Goal: Task Accomplishment & Management: Use online tool/utility

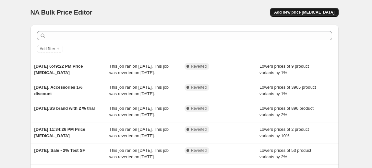
click at [303, 14] on span "Add new price [MEDICAL_DATA]" at bounding box center [304, 12] width 60 height 5
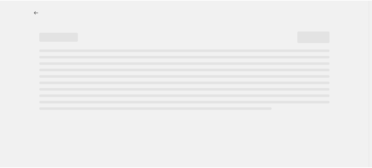
select select "percentage"
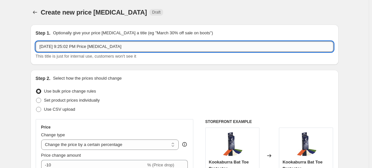
click at [105, 46] on input "[DATE] 9:25:02 PM Price [MEDICAL_DATA]" at bounding box center [185, 47] width 298 height 10
click at [130, 48] on input "[DATE] 9:25:02 PM Price [MEDICAL_DATA]" at bounding box center [185, 47] width 298 height 10
drag, startPoint x: 123, startPoint y: 48, endPoint x: 67, endPoint y: 48, distance: 56.1
click at [67, 48] on input "[DATE] 9:25:02 PM Price [MEDICAL_DATA]" at bounding box center [185, 47] width 298 height 10
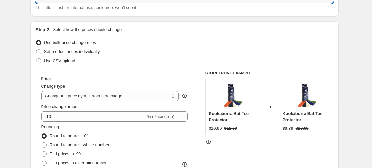
scroll to position [59, 0]
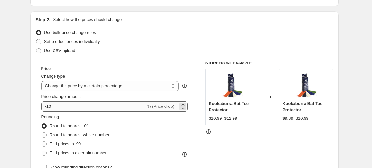
type input "[DATE], Accessories 4 % discount"
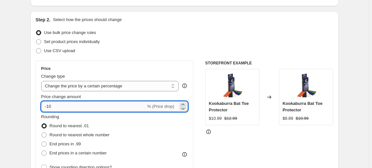
click at [57, 106] on input "-10" at bounding box center [93, 107] width 105 height 10
type input "-1"
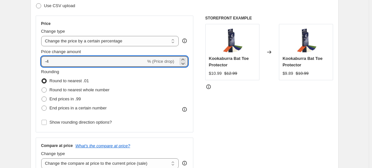
scroll to position [118, 0]
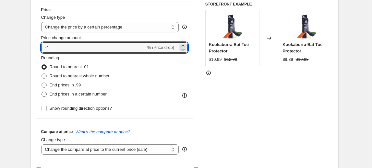
type input "-4"
click at [77, 95] on span "End prices in a certain number" at bounding box center [78, 94] width 57 height 5
click at [42, 92] on input "End prices in a certain number" at bounding box center [42, 92] width 0 height 0
radio input "true"
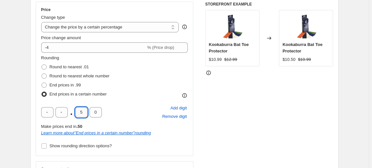
click at [80, 113] on input "5" at bounding box center [81, 112] width 12 height 10
type input "7"
type input "9"
click at [123, 104] on div ". 7 9 Add digit Remove digit" at bounding box center [114, 112] width 147 height 17
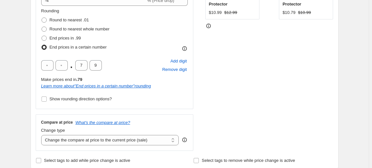
scroll to position [177, 0]
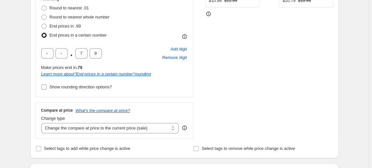
click at [55, 87] on span "Show rounding direction options?" at bounding box center [81, 87] width 62 height 5
click at [47, 87] on input "Show rounding direction options?" at bounding box center [44, 87] width 5 height 5
checkbox input "true"
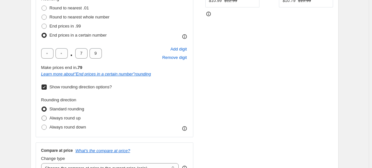
click at [68, 118] on span "Always round up" at bounding box center [65, 118] width 31 height 5
click at [42, 116] on input "Always round up" at bounding box center [42, 116] width 0 height 0
radio input "true"
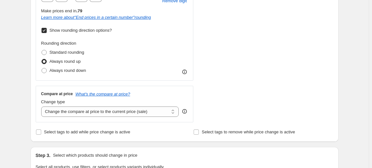
scroll to position [236, 0]
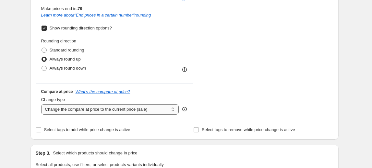
click at [92, 108] on select "Change the compare at price to the current price (sale) Change the compare at p…" at bounding box center [110, 109] width 138 height 10
select select "no_change"
click at [42, 104] on select "Change the compare at price to the current price (sale) Change the compare at p…" at bounding box center [110, 109] width 138 height 10
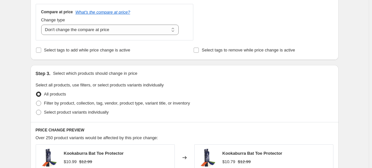
scroll to position [324, 0]
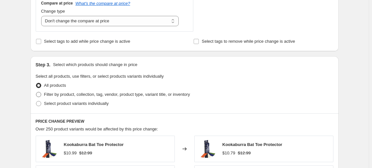
click at [87, 96] on span "Filter by product, collection, tag, vendor, product type, variant title, or inv…" at bounding box center [117, 94] width 146 height 5
click at [36, 92] on input "Filter by product, collection, tag, vendor, product type, variant title, or inv…" at bounding box center [36, 92] width 0 height 0
radio input "true"
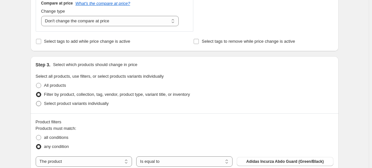
scroll to position [354, 0]
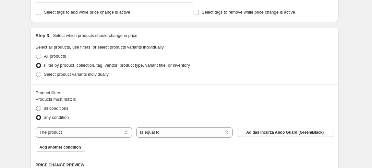
click at [63, 109] on span "all conditions" at bounding box center [56, 108] width 24 height 5
click at [36, 106] on input "all conditions" at bounding box center [36, 106] width 0 height 0
radio input "true"
click at [91, 132] on select "The product The product's collection The product's tag The product's vendor The…" at bounding box center [84, 133] width 96 height 10
select select "collection"
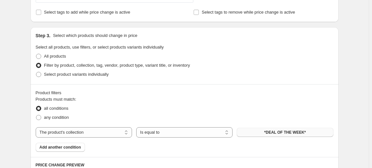
click at [268, 130] on span "*DEAL OF THE WEEK*" at bounding box center [285, 132] width 42 height 5
click at [72, 148] on span "Add another condition" at bounding box center [61, 147] width 42 height 5
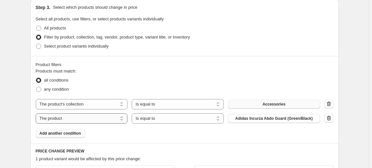
scroll to position [383, 0]
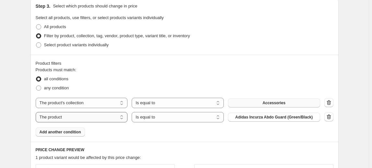
click at [82, 115] on select "The product The product's collection The product's tag The product's vendor The…" at bounding box center [82, 117] width 92 height 10
select select "product_status"
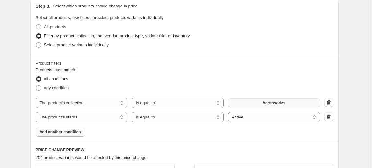
click at [71, 134] on span "Add another condition" at bounding box center [61, 132] width 42 height 5
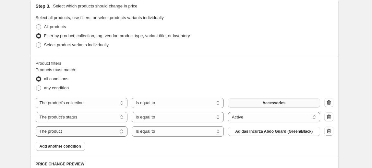
click at [74, 133] on select "The product The product's collection The product's tag The product's vendor The…" at bounding box center [82, 132] width 92 height 10
select select "inventory_quantity"
click at [182, 132] on select "Is equal to Is not equal to Is greater than Is less than" at bounding box center [178, 132] width 92 height 10
select select ">"
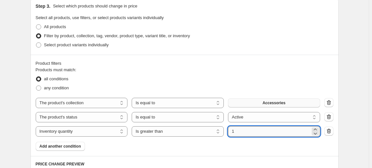
click at [252, 130] on input "1" at bounding box center [269, 132] width 82 height 10
drag, startPoint x: 252, startPoint y: 130, endPoint x: 222, endPoint y: 131, distance: 30.2
click at [222, 131] on div "The product The product's collection The product's tag The product's vendor The…" at bounding box center [178, 132] width 285 height 10
type input "0"
click at [225, 71] on fieldset "Products must match: all conditions any condition" at bounding box center [185, 80] width 298 height 26
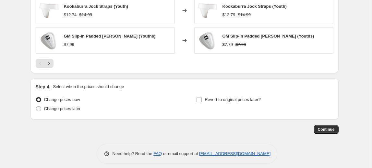
scroll to position [658, 0]
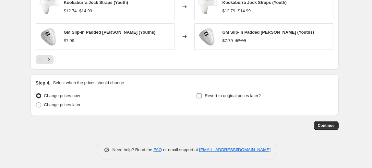
click at [221, 93] on span "Revert to original prices later?" at bounding box center [233, 95] width 56 height 5
click at [202, 93] on input "Revert to original prices later?" at bounding box center [199, 95] width 5 height 5
checkbox input "true"
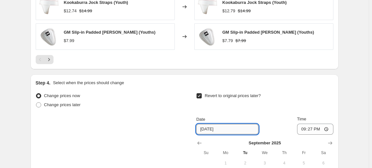
click at [210, 127] on input "[DATE]" at bounding box center [227, 129] width 62 height 10
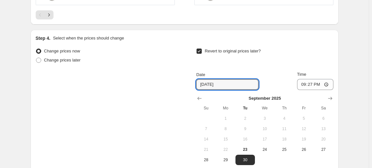
scroll to position [769, 0]
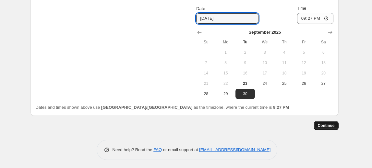
type input "[DATE]"
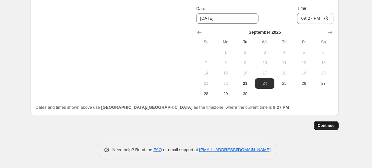
click at [330, 125] on span "Continue" at bounding box center [326, 125] width 17 height 5
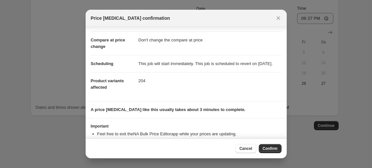
scroll to position [50, 0]
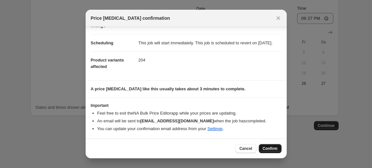
click at [269, 149] on span "Confirm" at bounding box center [270, 148] width 15 height 5
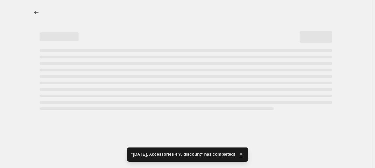
select select "percentage"
select select "no_change"
select select "collection"
select select "product_status"
select select "inventory_quantity"
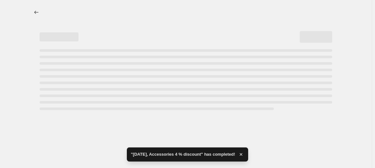
select select ">"
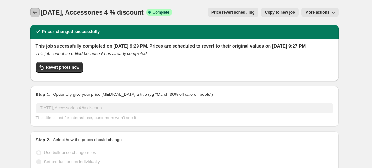
click at [38, 10] on icon "Price change jobs" at bounding box center [35, 12] width 6 height 6
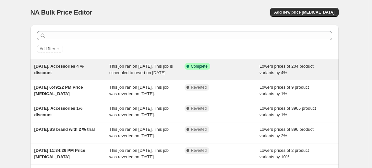
click at [82, 67] on span "[DATE], Accessories 4 % discount" at bounding box center [58, 69] width 49 height 11
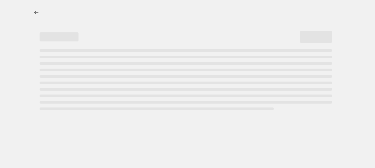
select select "percentage"
select select "no_change"
select select "collection"
select select "product_status"
select select "inventory_quantity"
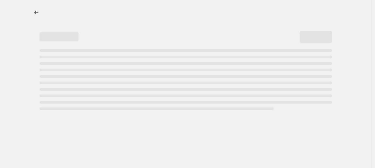
select select ">"
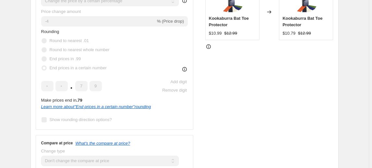
scroll to position [206, 0]
